Goal: Task Accomplishment & Management: Manage account settings

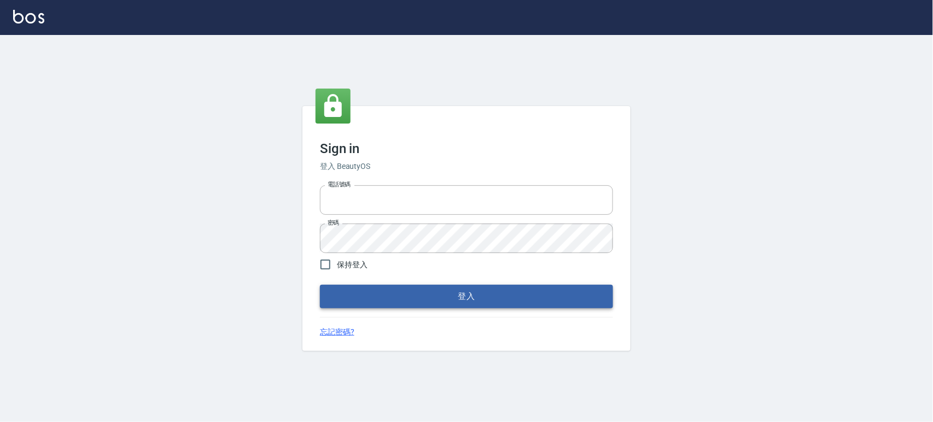
type input "0927987640"
click at [429, 295] on button "登入" at bounding box center [466, 296] width 293 height 23
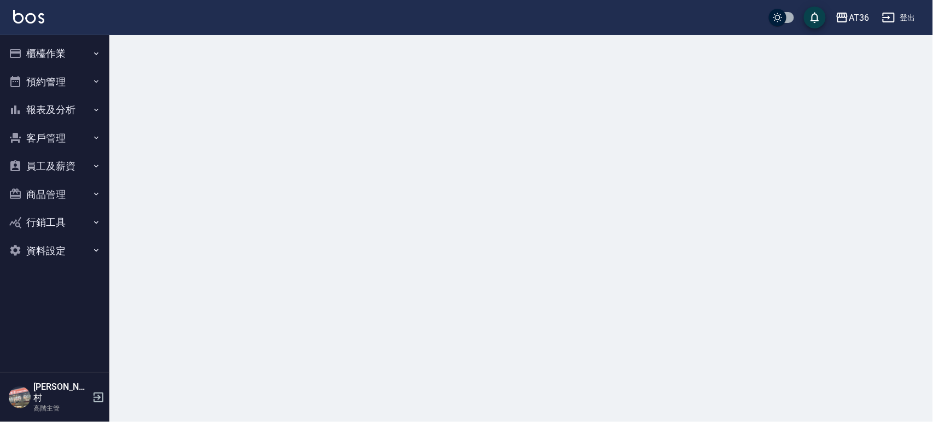
click at [45, 59] on button "櫃檯作業" at bounding box center [54, 53] width 101 height 28
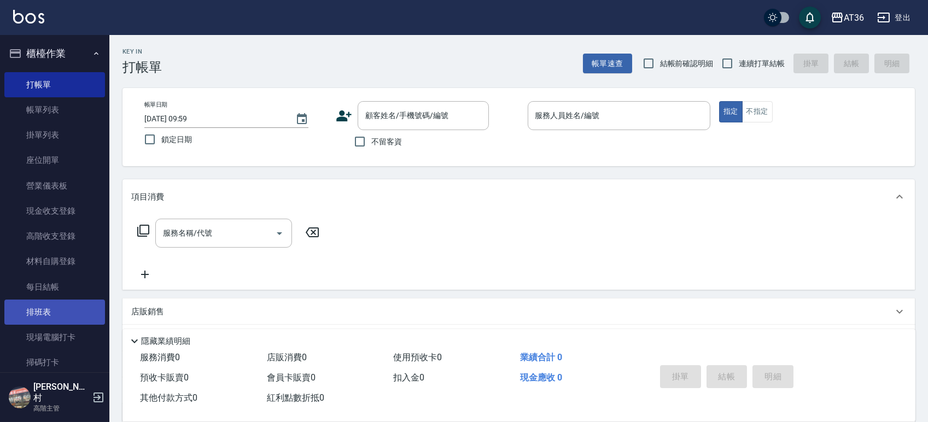
click at [53, 316] on link "排班表" at bounding box center [54, 312] width 101 height 25
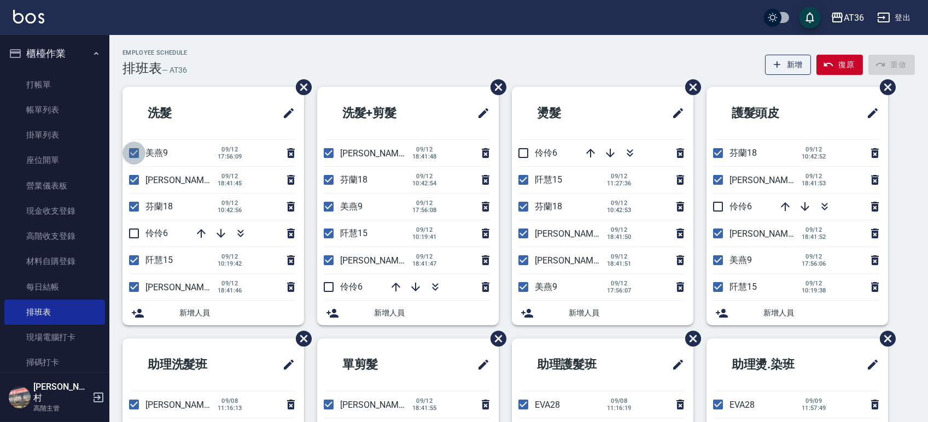
click at [133, 152] on input "checkbox" at bounding box center [134, 153] width 23 height 23
checkbox input "false"
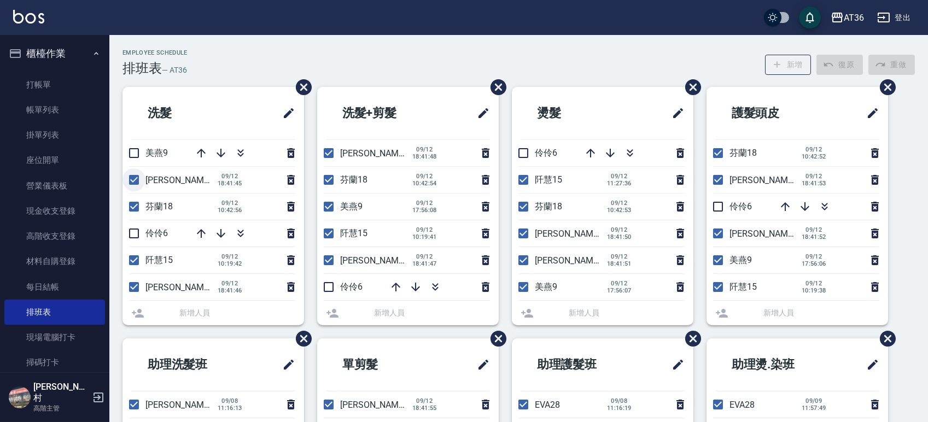
click at [135, 181] on li "[PERSON_NAME]16 [DATE] 18:41:45" at bounding box center [214, 180] width 182 height 26
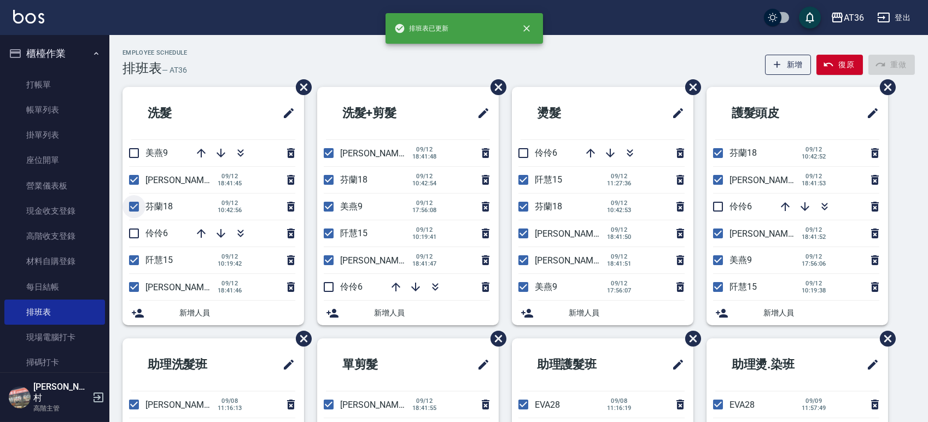
click at [134, 208] on input "checkbox" at bounding box center [134, 206] width 23 height 23
checkbox input "false"
click at [136, 181] on input "checkbox" at bounding box center [134, 179] width 23 height 23
checkbox input "false"
click at [133, 256] on input "checkbox" at bounding box center [134, 260] width 23 height 23
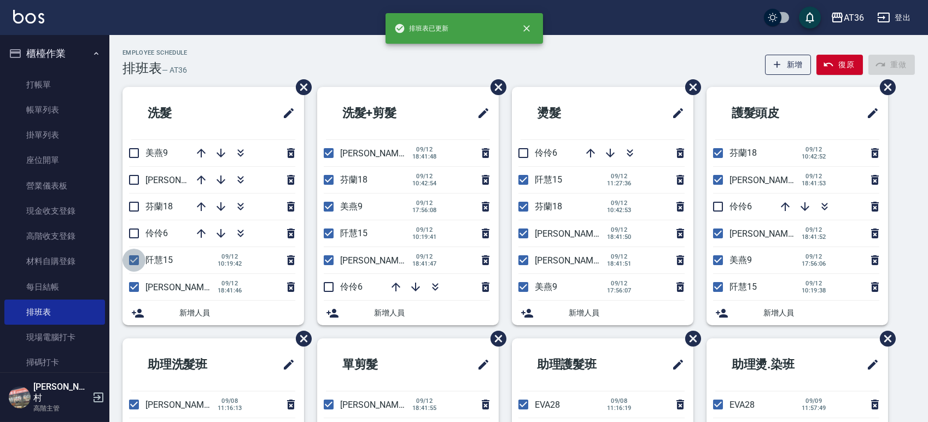
checkbox input "false"
click at [133, 287] on input "checkbox" at bounding box center [134, 287] width 23 height 23
checkbox input "false"
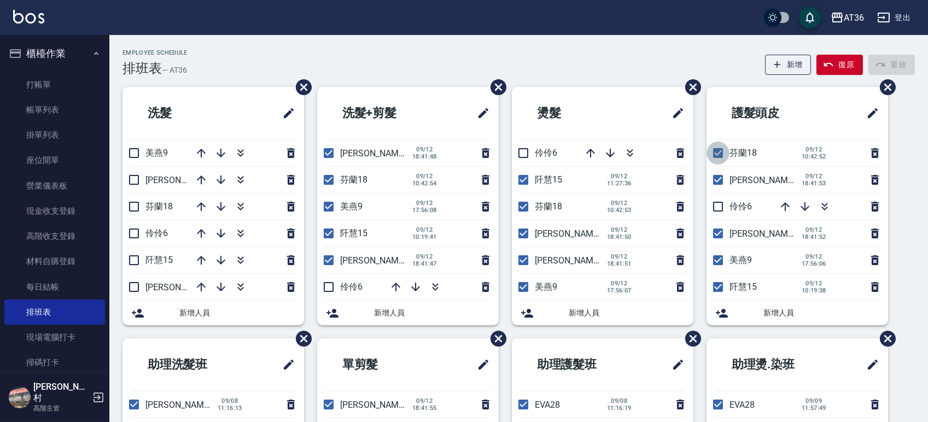
click at [718, 154] on input "checkbox" at bounding box center [718, 153] width 23 height 23
checkbox input "false"
click at [717, 180] on input "checkbox" at bounding box center [718, 179] width 23 height 23
checkbox input "false"
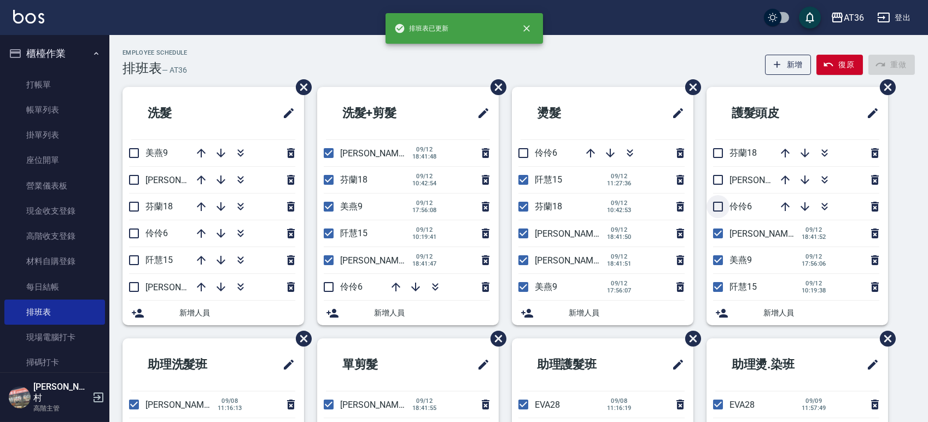
click at [716, 207] on input "checkbox" at bounding box center [718, 206] width 23 height 23
checkbox input "true"
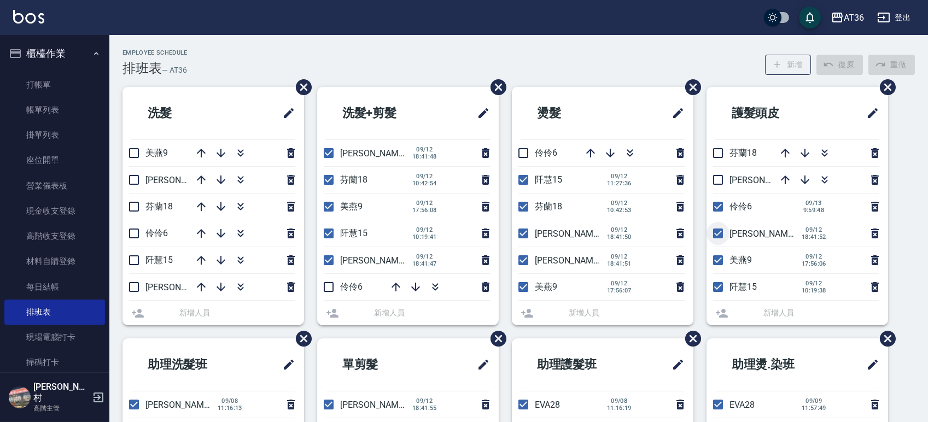
click at [716, 236] on input "checkbox" at bounding box center [718, 233] width 23 height 23
checkbox input "false"
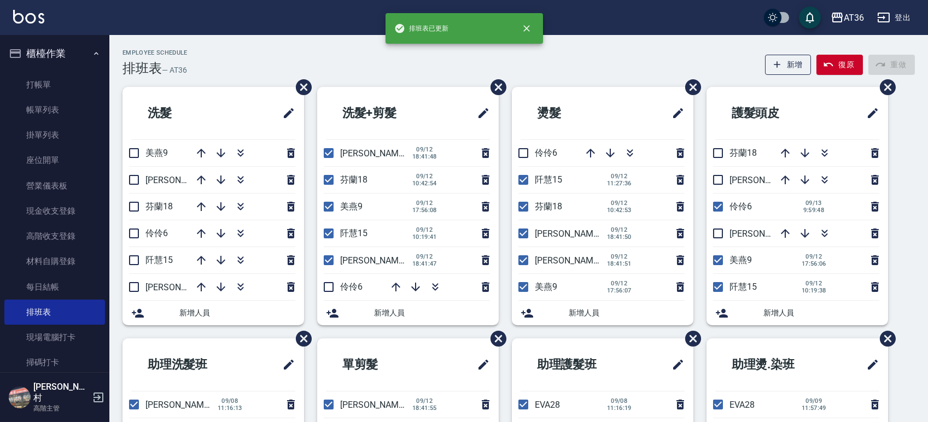
click at [715, 263] on input "checkbox" at bounding box center [718, 260] width 23 height 23
checkbox input "false"
click at [717, 290] on input "checkbox" at bounding box center [718, 287] width 23 height 23
checkbox input "false"
click at [526, 260] on input "checkbox" at bounding box center [523, 260] width 23 height 23
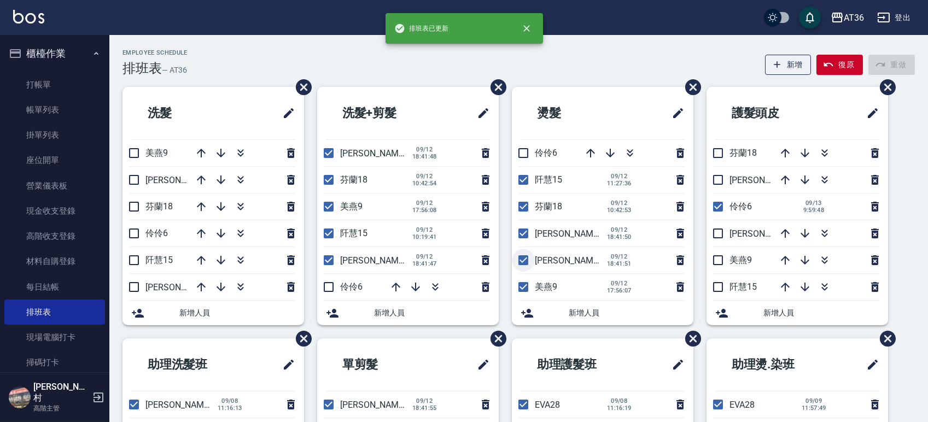
checkbox input "false"
click at [520, 181] on input "checkbox" at bounding box center [523, 179] width 23 height 23
checkbox input "false"
click at [520, 207] on input "checkbox" at bounding box center [523, 206] width 23 height 23
checkbox input "false"
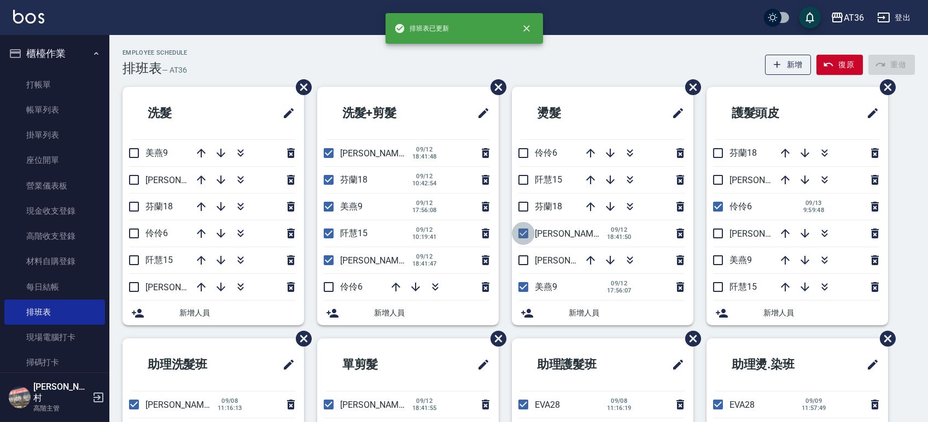
click at [525, 234] on input "checkbox" at bounding box center [523, 233] width 23 height 23
checkbox input "false"
click at [523, 288] on input "checkbox" at bounding box center [523, 287] width 23 height 23
checkbox input "false"
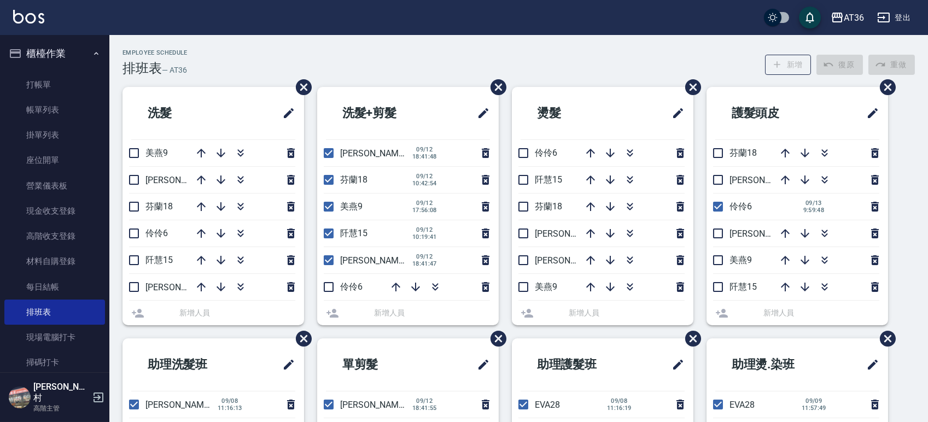
click at [522, 152] on li "伶伶6" at bounding box center [603, 153] width 182 height 26
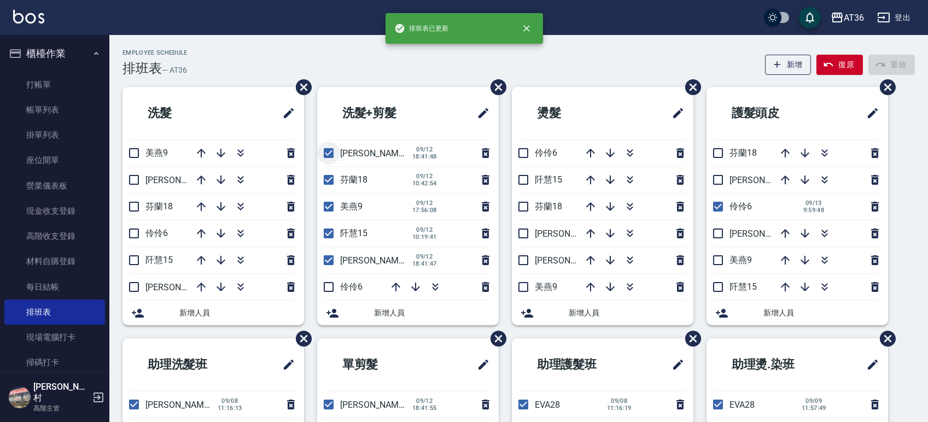
click at [327, 152] on input "checkbox" at bounding box center [328, 153] width 23 height 23
checkbox input "false"
click at [324, 177] on input "checkbox" at bounding box center [328, 179] width 23 height 23
checkbox input "false"
click at [325, 206] on input "checkbox" at bounding box center [328, 206] width 23 height 23
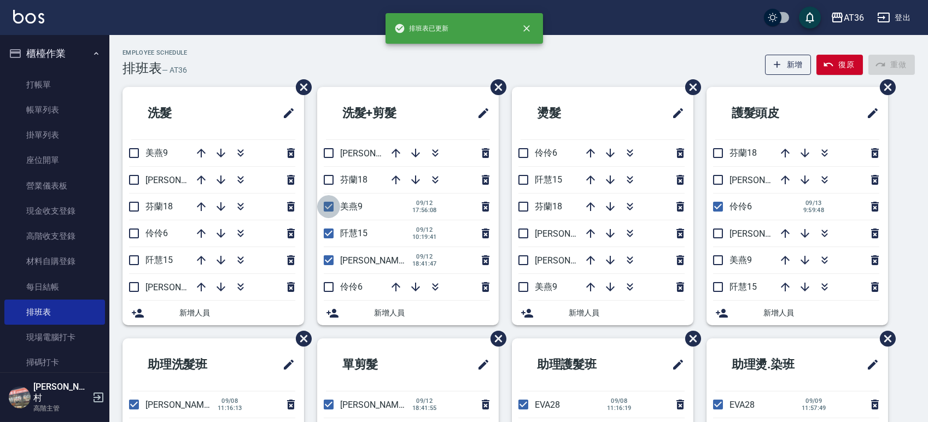
checkbox input "false"
click at [331, 231] on input "checkbox" at bounding box center [328, 233] width 23 height 23
checkbox input "false"
click at [326, 258] on input "checkbox" at bounding box center [328, 260] width 23 height 23
checkbox input "false"
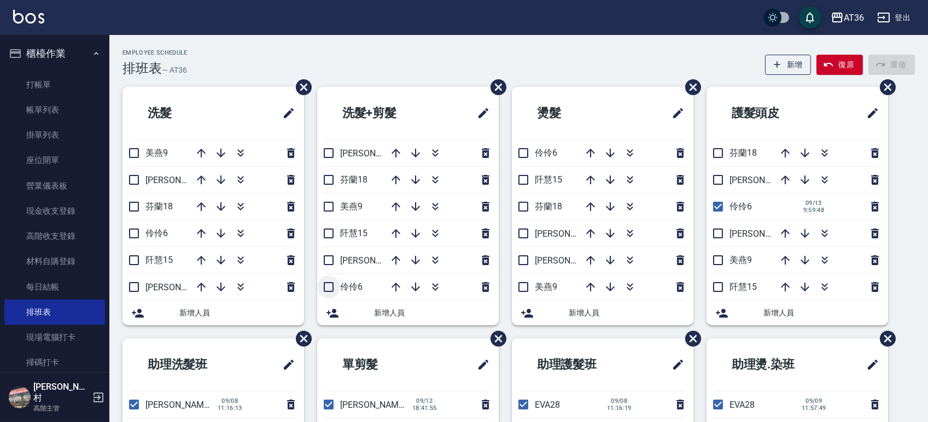
click at [328, 286] on input "checkbox" at bounding box center [328, 287] width 23 height 23
checkbox input "true"
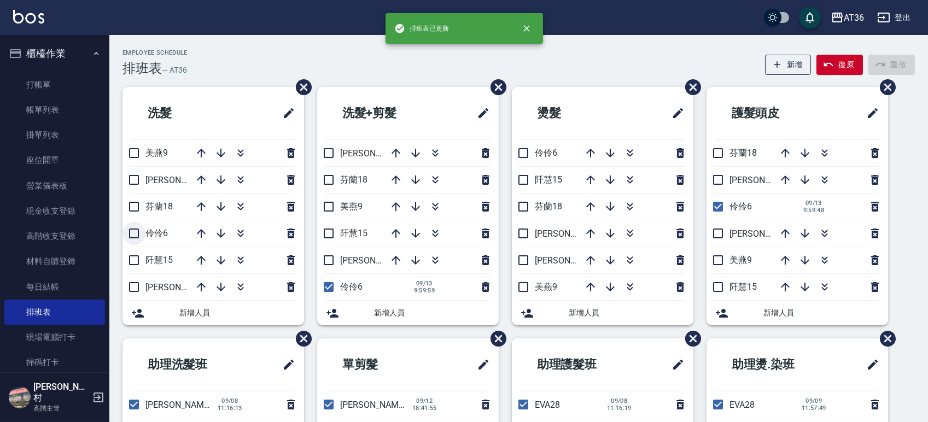
click at [132, 232] on input "checkbox" at bounding box center [134, 233] width 23 height 23
checkbox input "true"
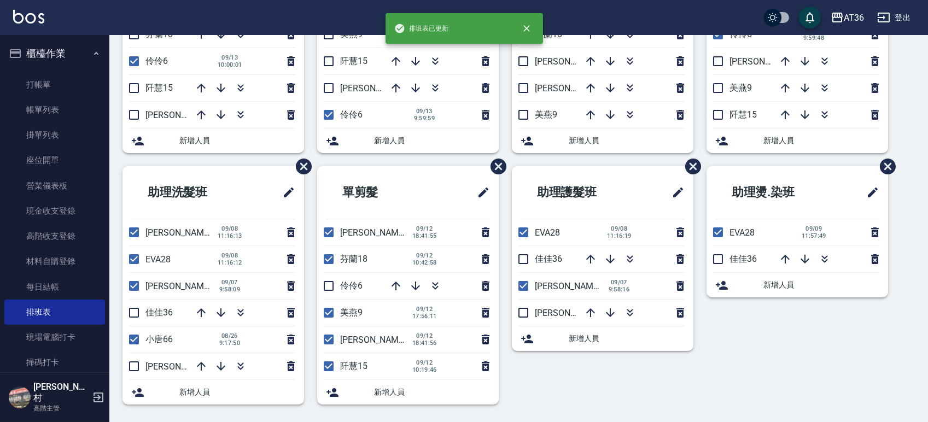
drag, startPoint x: 326, startPoint y: 313, endPoint x: 330, endPoint y: 250, distance: 63.1
click at [328, 313] on input "checkbox" at bounding box center [328, 312] width 23 height 23
checkbox input "false"
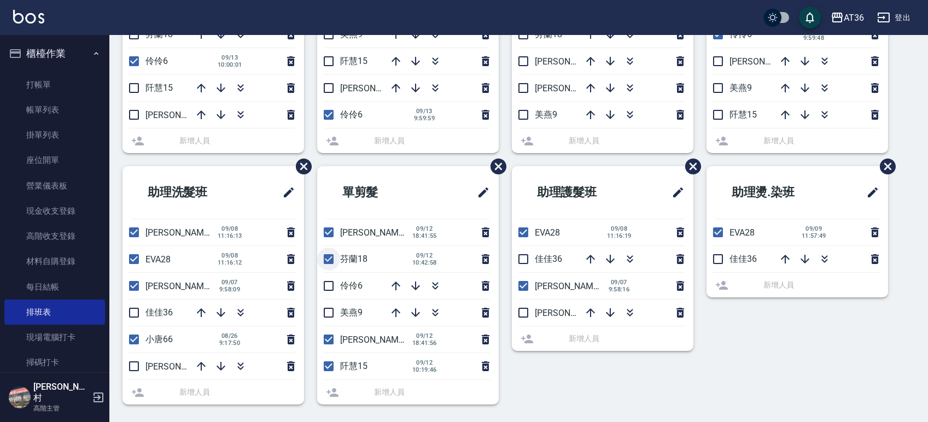
click at [329, 256] on input "checkbox" at bounding box center [328, 259] width 23 height 23
checkbox input "false"
click at [330, 232] on li "[PERSON_NAME]16 [DATE] 18:41:55" at bounding box center [408, 232] width 182 height 26
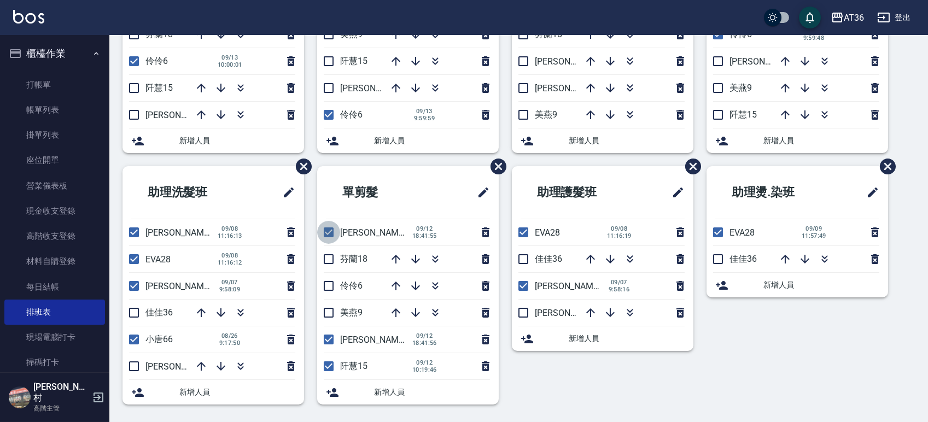
click at [325, 233] on input "checkbox" at bounding box center [328, 232] width 23 height 23
checkbox input "false"
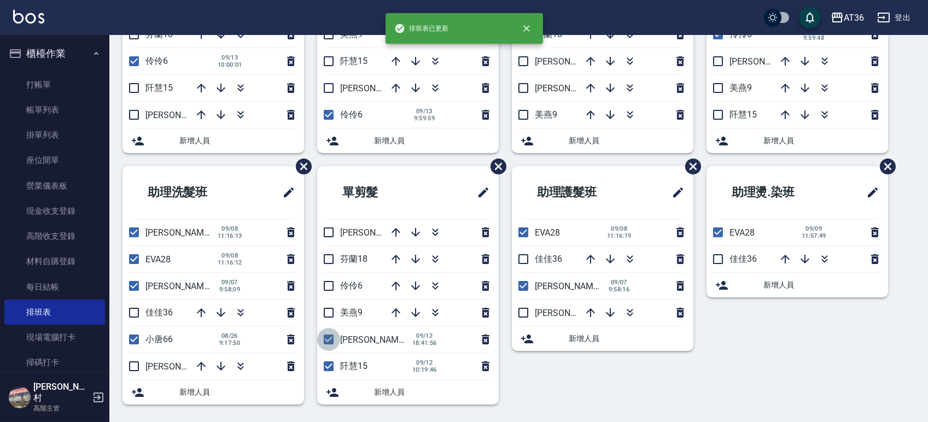
click at [330, 340] on input "checkbox" at bounding box center [328, 339] width 23 height 23
checkbox input "false"
click at [333, 369] on input "checkbox" at bounding box center [328, 366] width 23 height 23
checkbox input "false"
drag, startPoint x: 330, startPoint y: 290, endPoint x: 275, endPoint y: 265, distance: 60.9
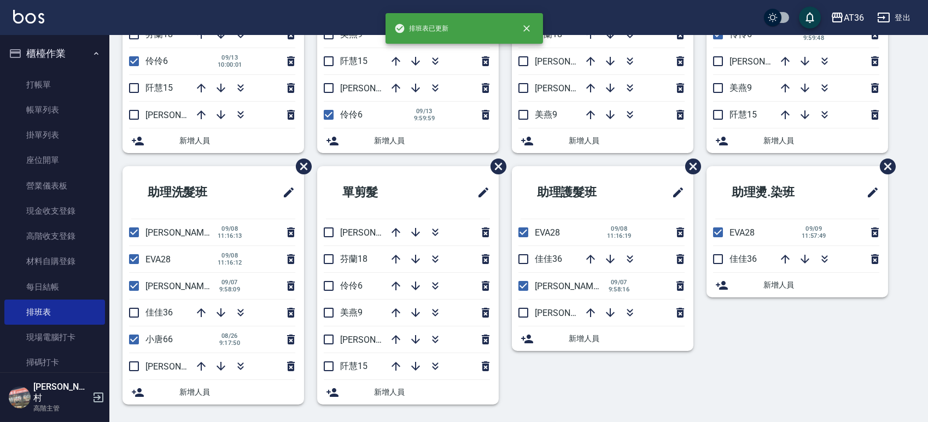
click at [329, 290] on input "checkbox" at bounding box center [328, 286] width 23 height 23
checkbox input "true"
click at [136, 262] on input "checkbox" at bounding box center [134, 259] width 23 height 23
checkbox input "false"
click at [136, 284] on input "checkbox" at bounding box center [134, 286] width 23 height 23
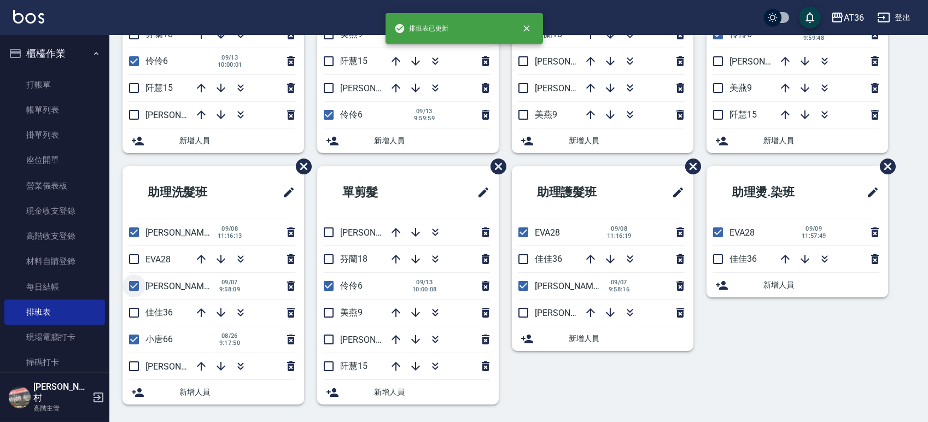
checkbox input "false"
click at [126, 360] on input "checkbox" at bounding box center [134, 366] width 23 height 23
checkbox input "true"
click at [523, 233] on input "checkbox" at bounding box center [523, 232] width 23 height 23
checkbox input "false"
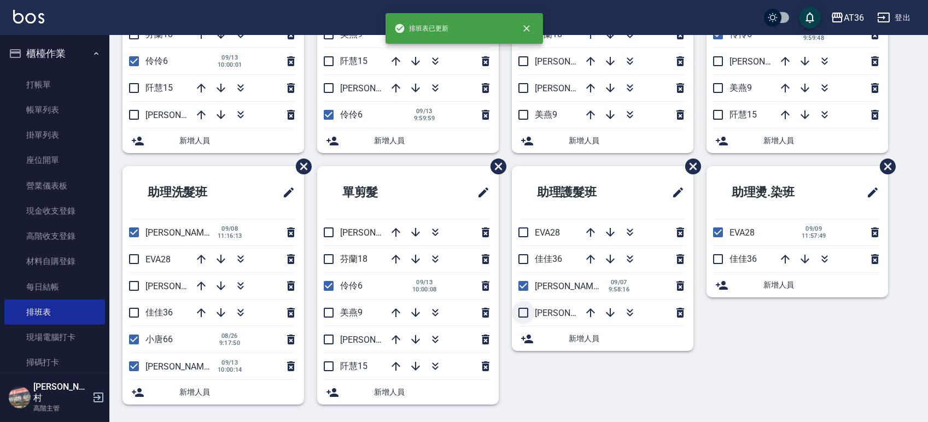
click at [522, 311] on input "checkbox" at bounding box center [523, 312] width 23 height 23
checkbox input "true"
click at [527, 286] on input "checkbox" at bounding box center [523, 286] width 23 height 23
checkbox input "false"
click at [719, 236] on input "checkbox" at bounding box center [718, 232] width 23 height 23
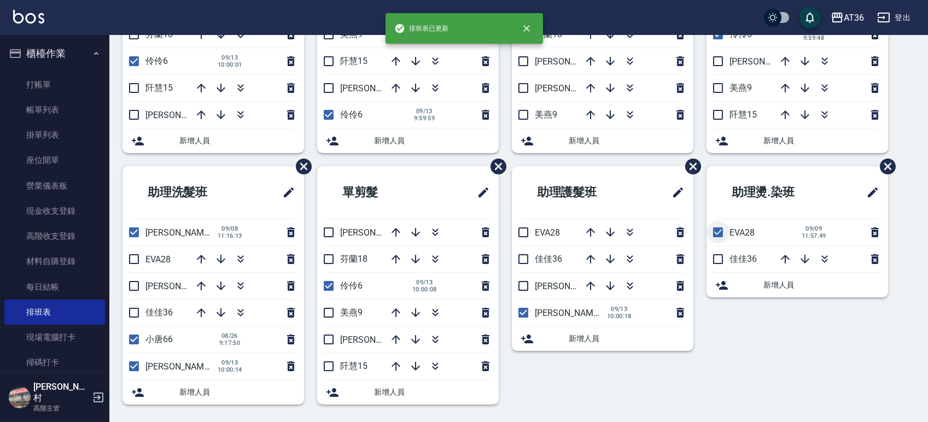
checkbox input "false"
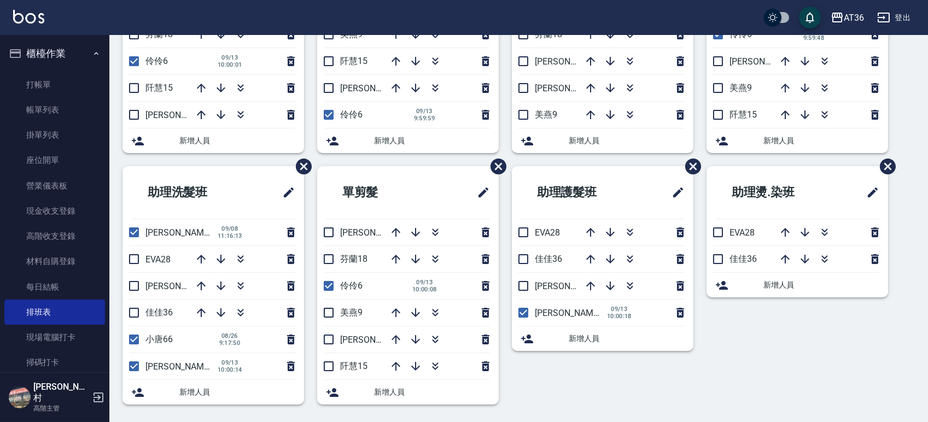
drag, startPoint x: 132, startPoint y: 259, endPoint x: 208, endPoint y: 282, distance: 79.1
click at [132, 259] on input "checkbox" at bounding box center [134, 259] width 23 height 23
click at [199, 283] on icon "button" at bounding box center [201, 286] width 9 height 9
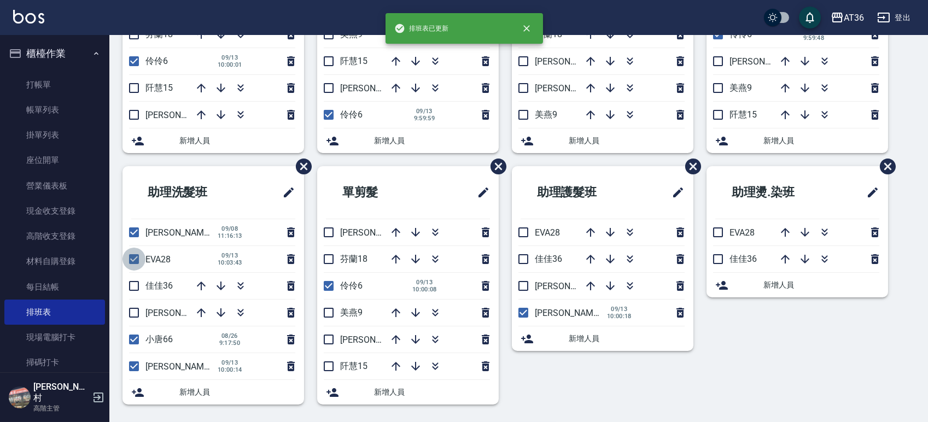
click at [130, 260] on input "checkbox" at bounding box center [134, 259] width 23 height 23
checkbox input "false"
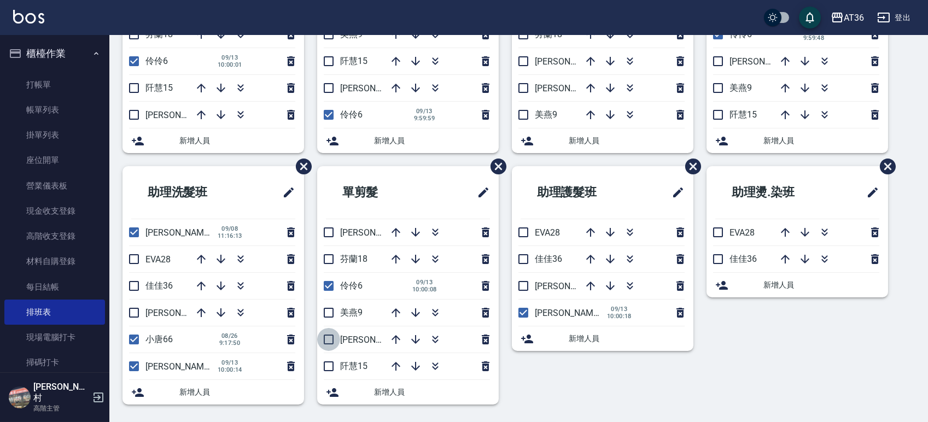
click at [330, 340] on input "checkbox" at bounding box center [328, 339] width 23 height 23
checkbox input "true"
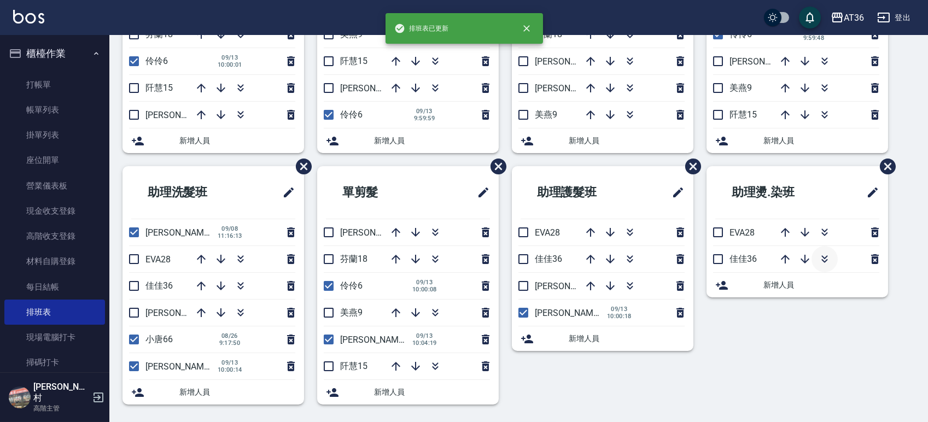
scroll to position [0, 0]
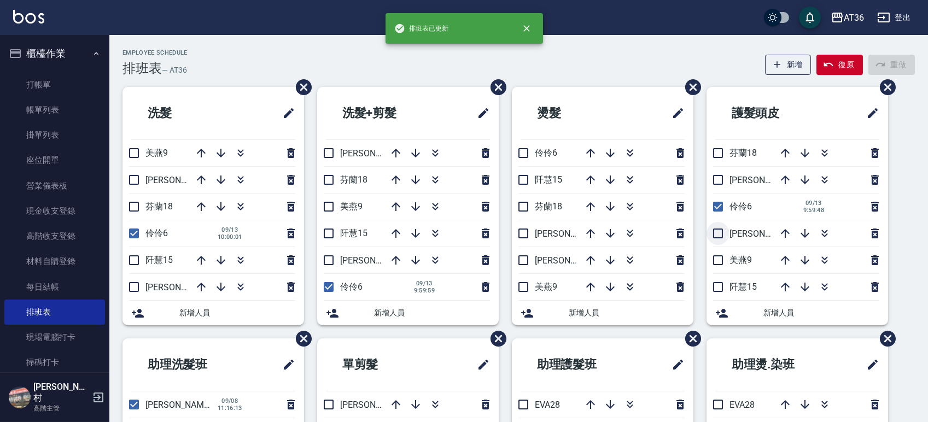
click at [719, 234] on input "checkbox" at bounding box center [718, 233] width 23 height 23
checkbox input "true"
click at [521, 235] on input "checkbox" at bounding box center [523, 233] width 23 height 23
checkbox input "true"
click at [518, 156] on input "checkbox" at bounding box center [523, 153] width 23 height 23
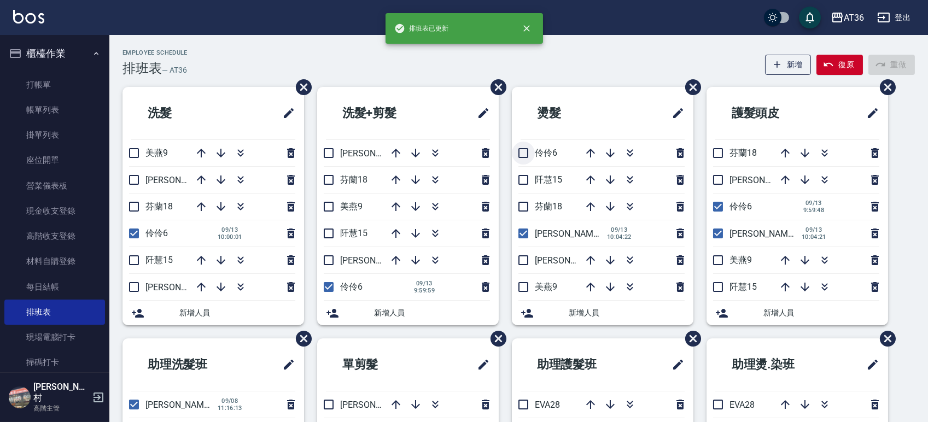
checkbox input "true"
click at [325, 151] on input "checkbox" at bounding box center [328, 153] width 23 height 23
checkbox input "true"
click at [131, 287] on input "checkbox" at bounding box center [134, 287] width 23 height 23
checkbox input "true"
